Goal: Navigation & Orientation: Go to known website

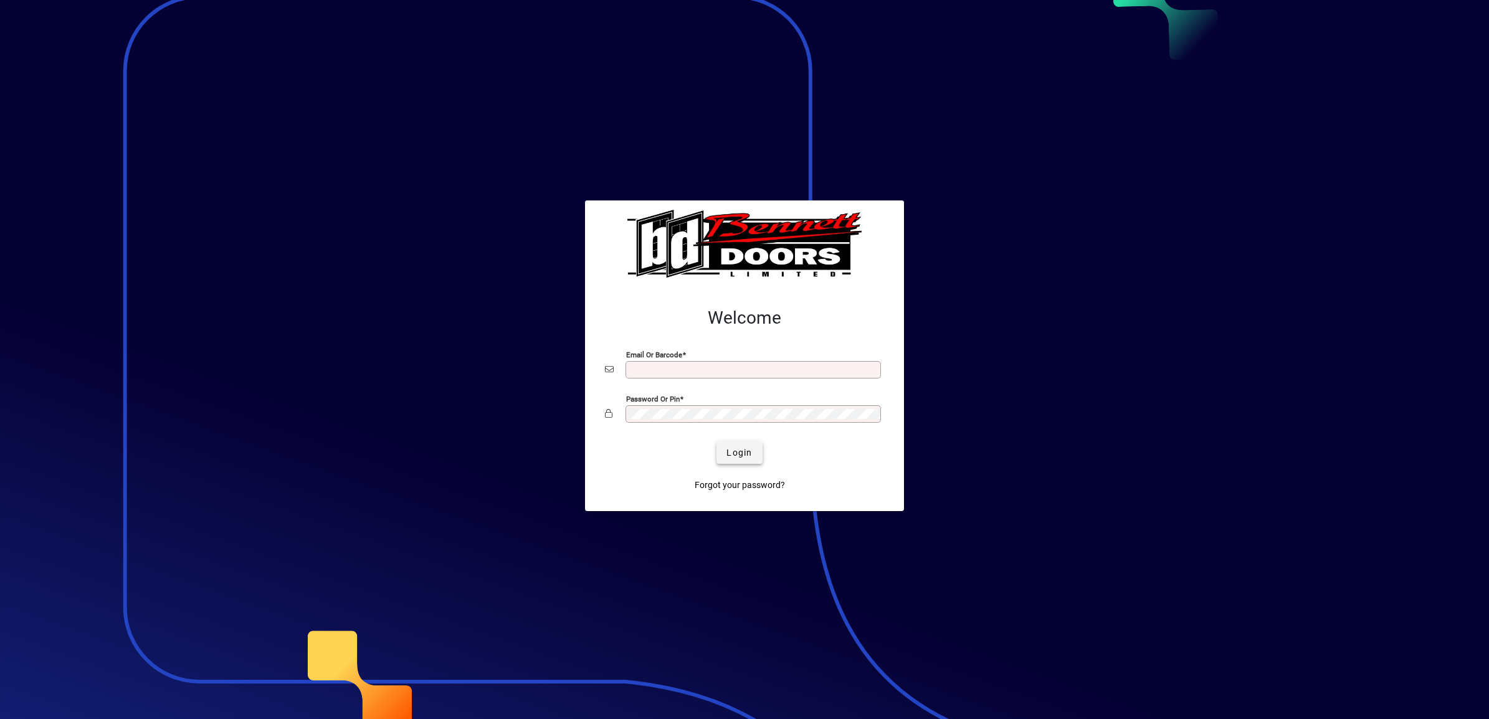
type input "**********"
click at [749, 458] on span "Login" at bounding box center [739, 453] width 26 height 13
